Goal: Navigation & Orientation: Find specific page/section

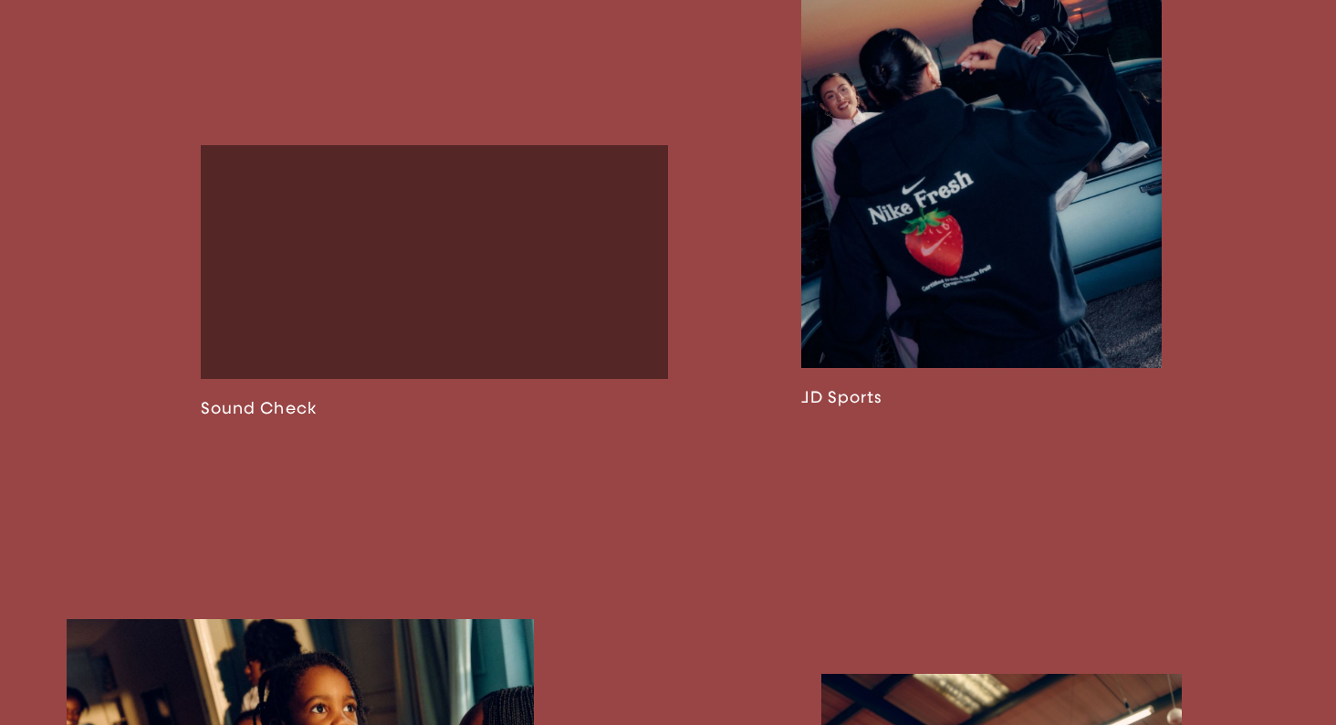
scroll to position [1790, 0]
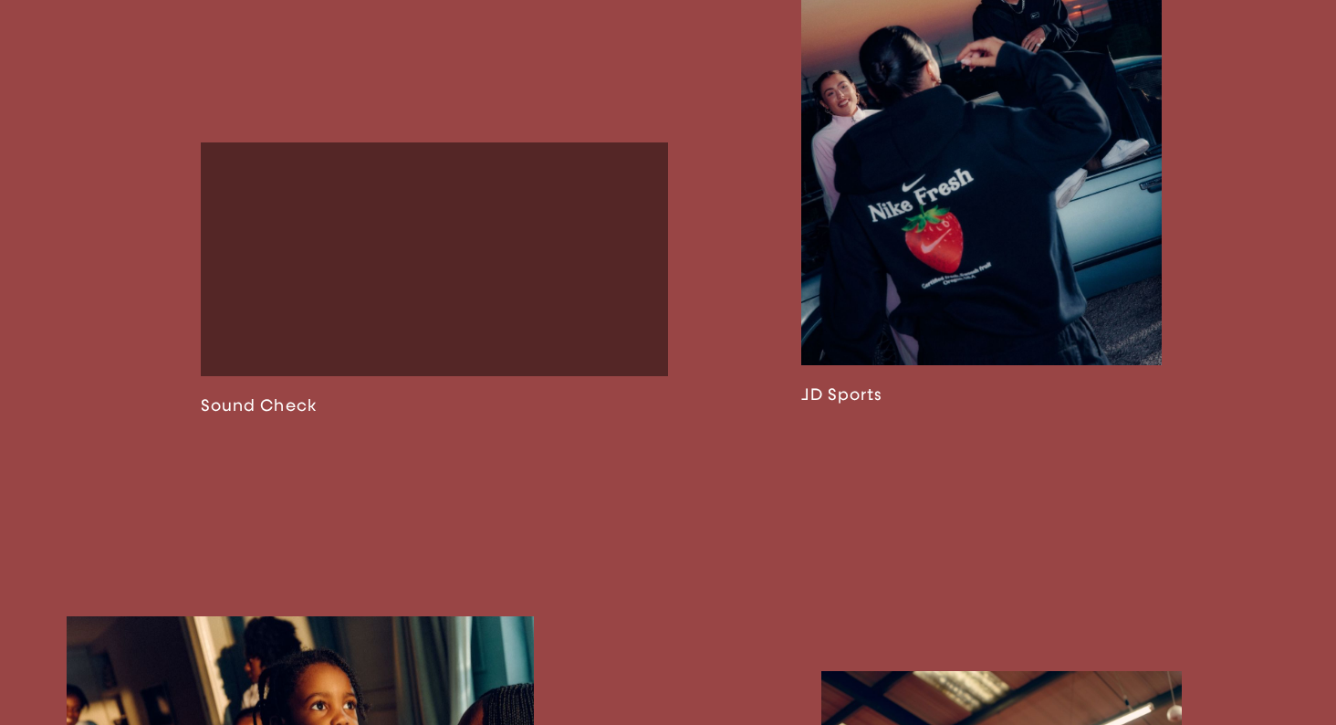
click at [1071, 226] on link at bounding box center [981, 144] width 361 height 520
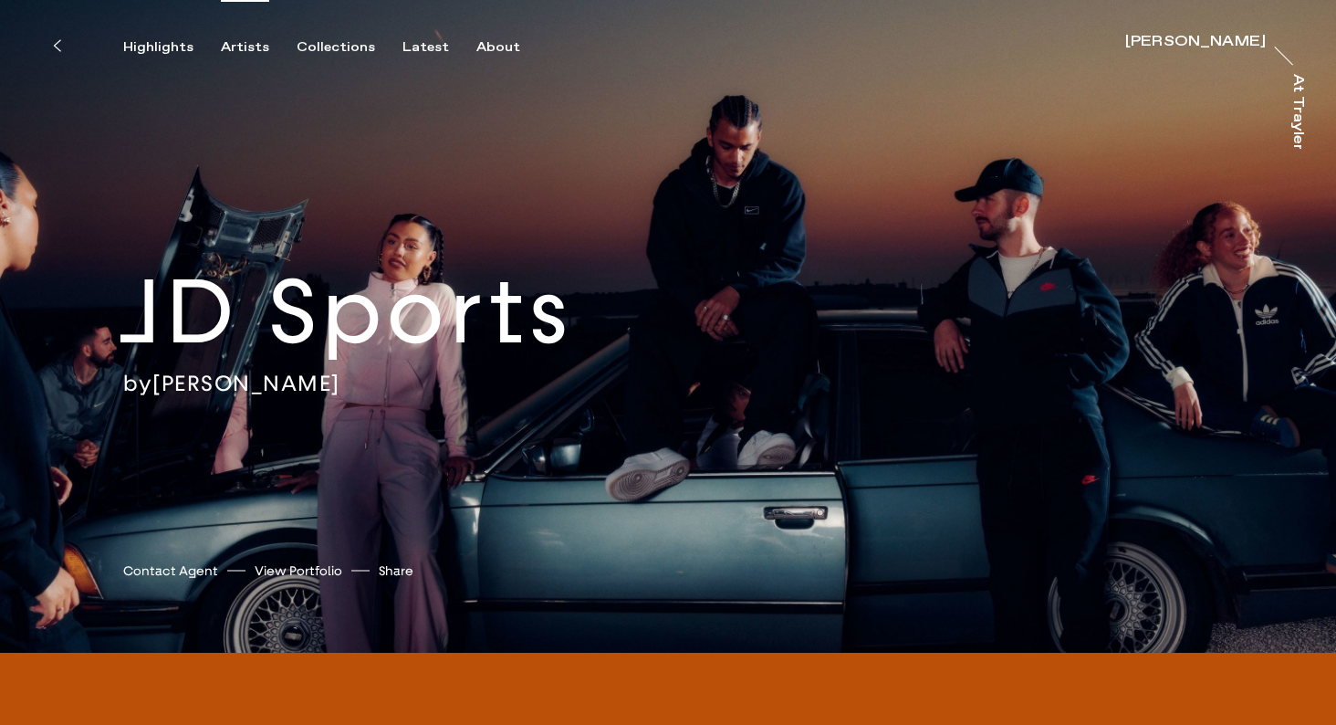
click at [244, 44] on div "Artists" at bounding box center [245, 47] width 48 height 16
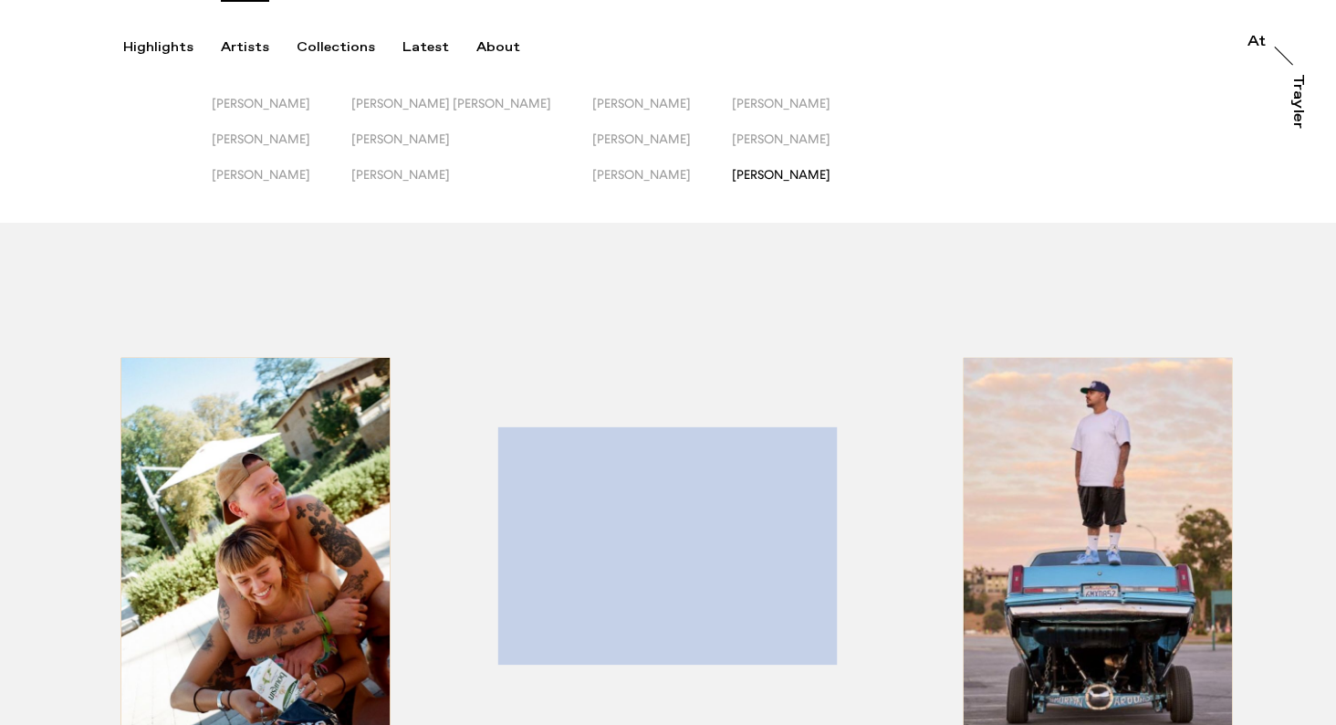
click at [732, 178] on span "[PERSON_NAME]" at bounding box center [781, 174] width 99 height 15
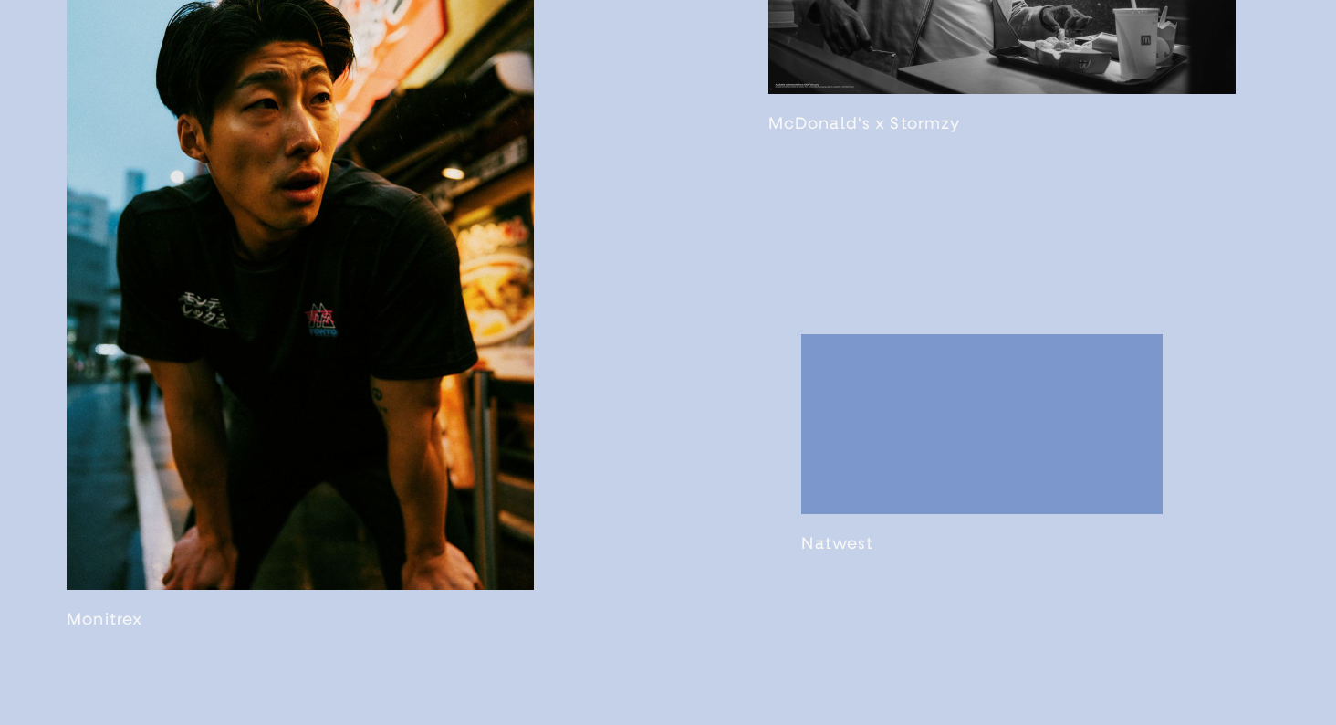
scroll to position [2503, 0]
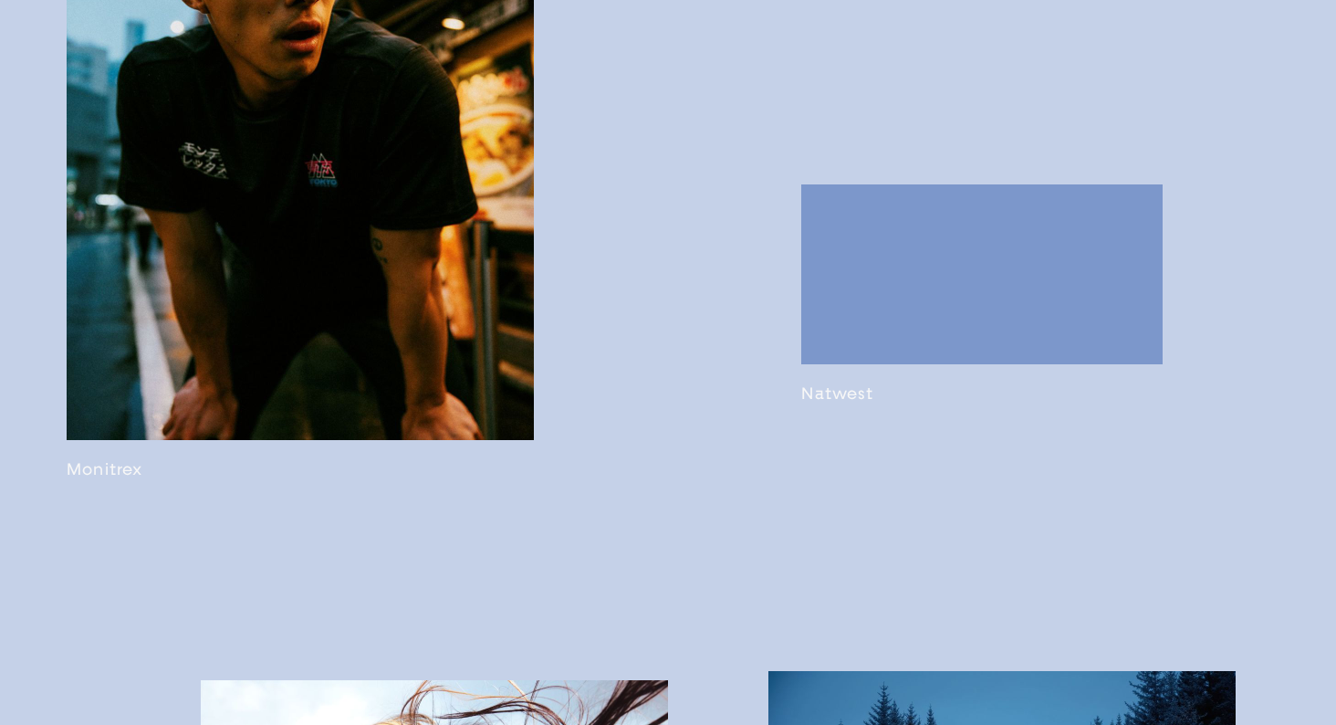
click at [442, 429] on link at bounding box center [300, 109] width 467 height 740
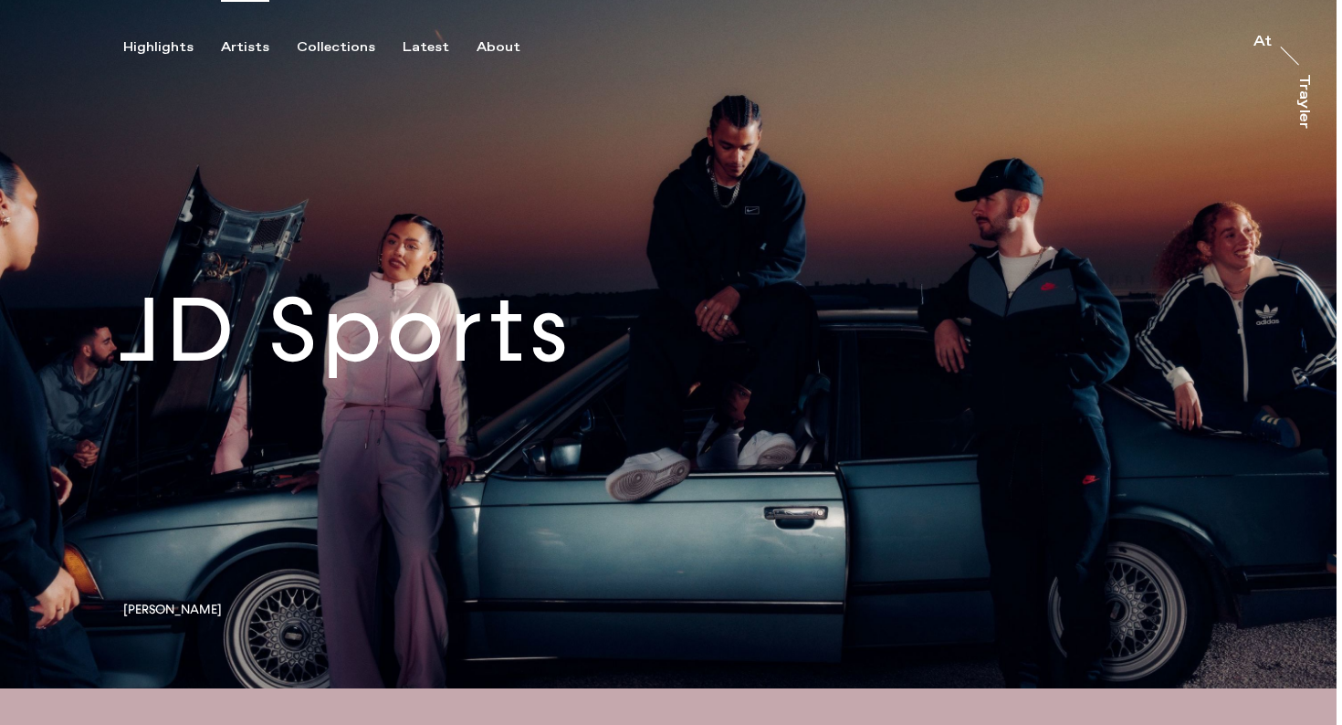
click at [251, 41] on div "Artists" at bounding box center [245, 47] width 48 height 16
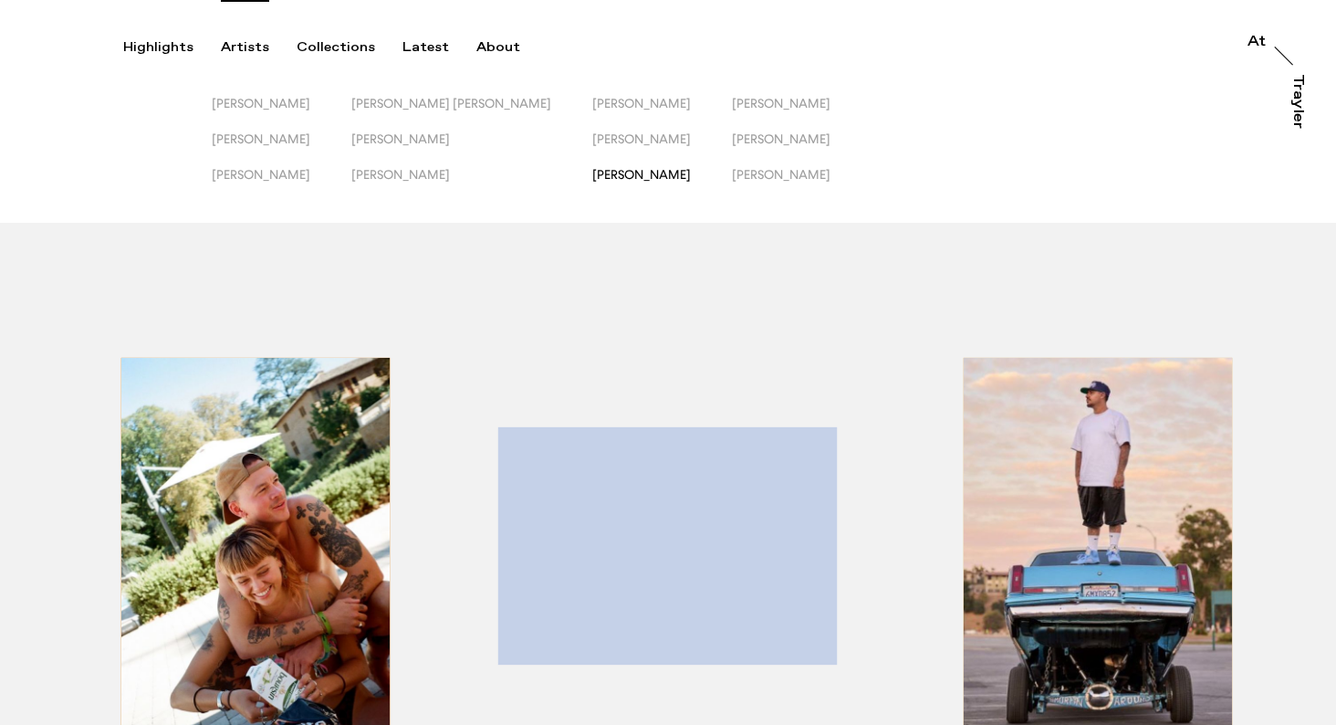
click at [610, 178] on span "[PERSON_NAME]" at bounding box center [641, 174] width 99 height 15
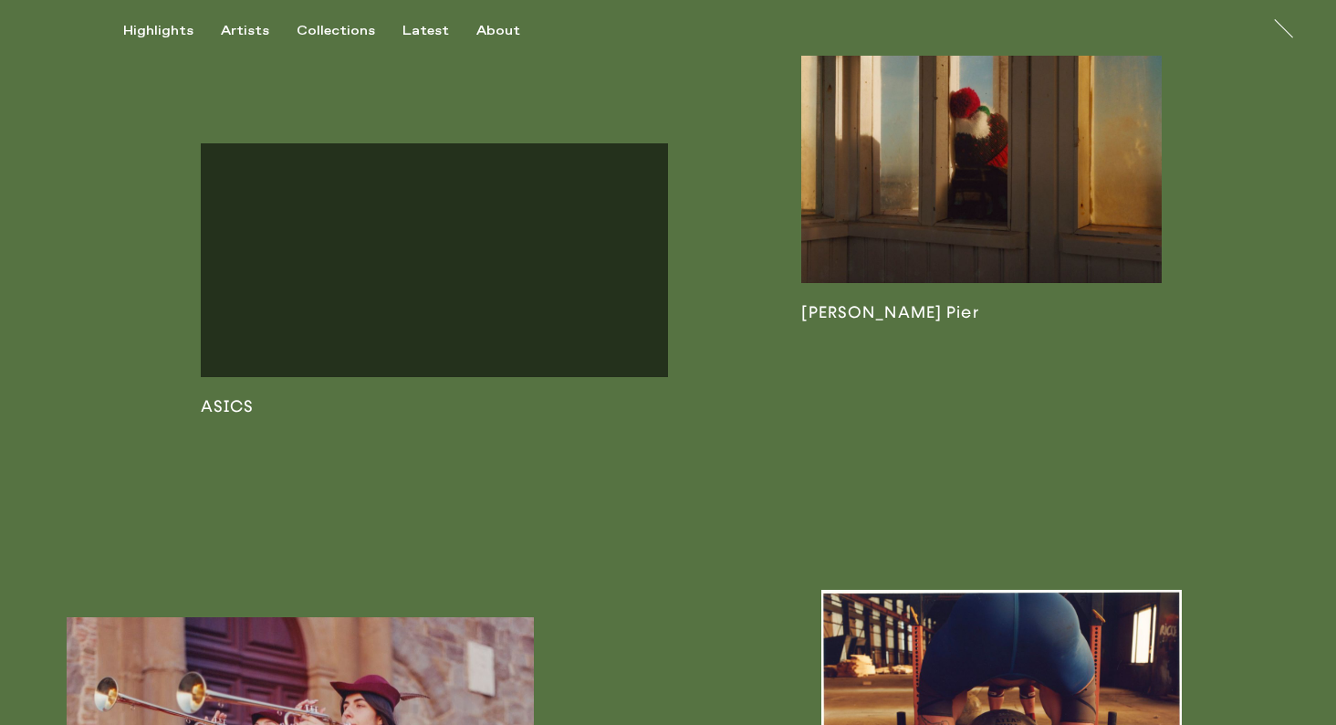
scroll to position [1453, 0]
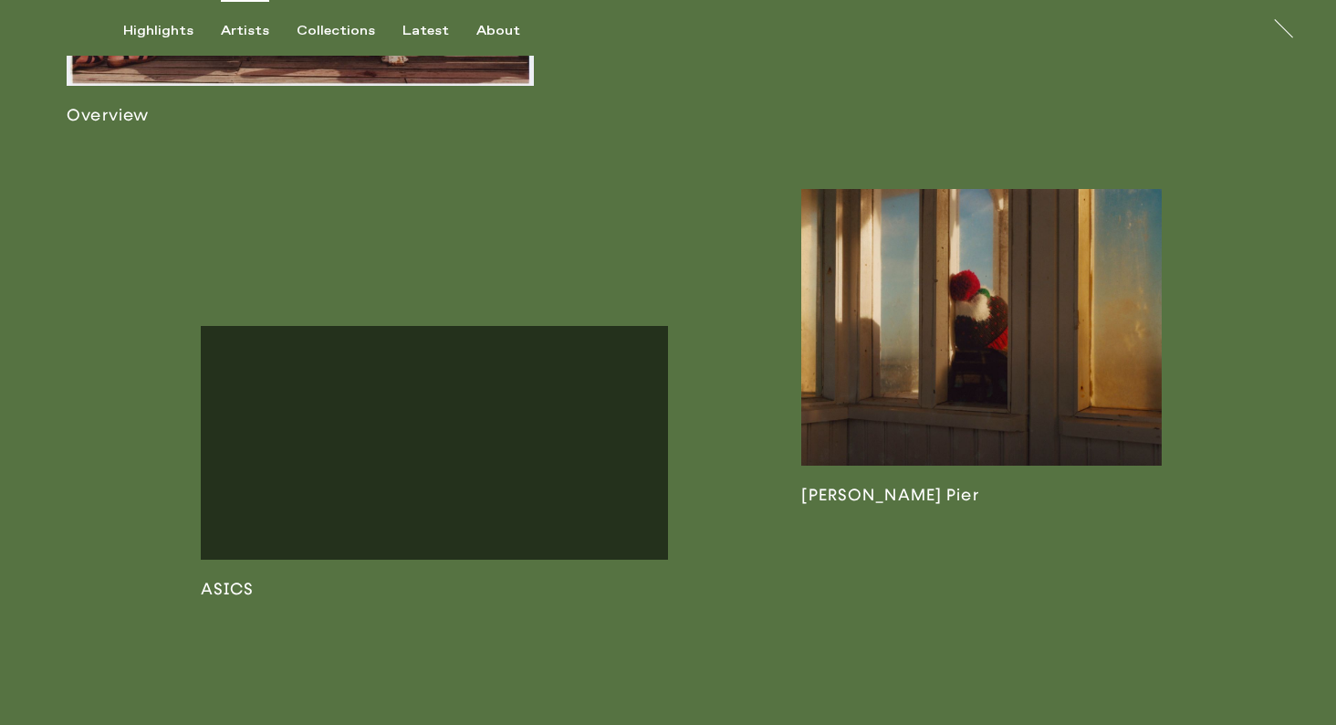
click at [236, 30] on div "Artists" at bounding box center [245, 31] width 48 height 16
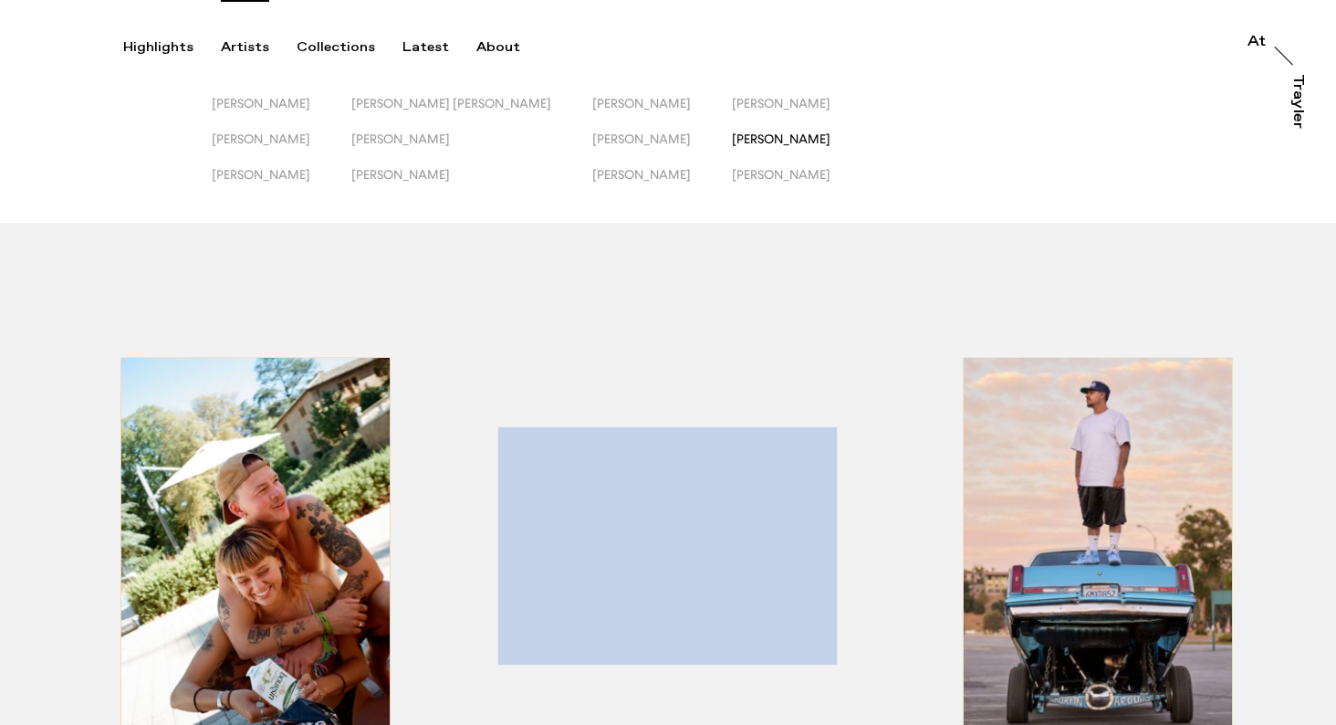
click at [734, 141] on span "[PERSON_NAME]" at bounding box center [781, 138] width 99 height 15
